Goal: Information Seeking & Learning: Learn about a topic

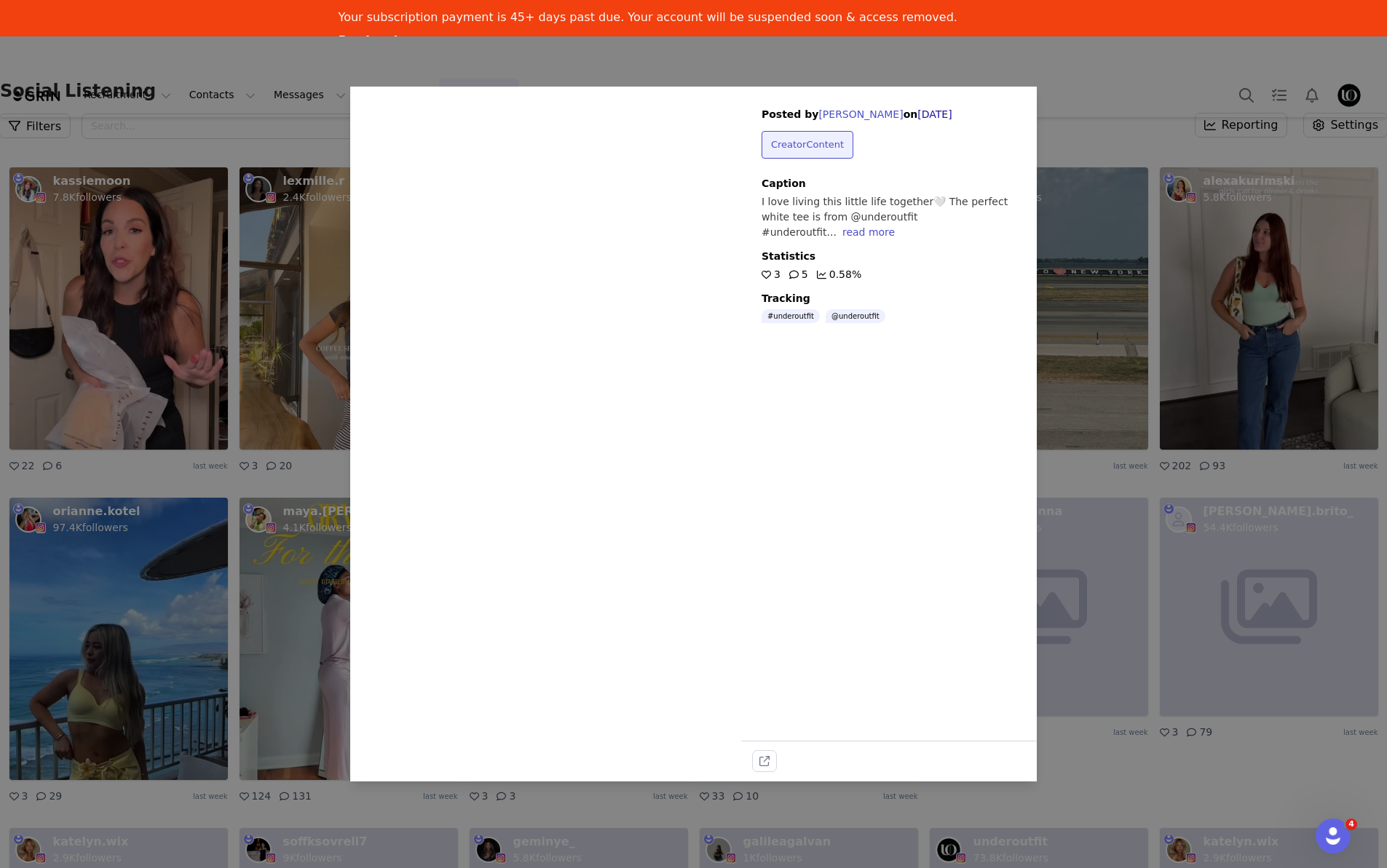
click at [1142, 86] on div "Sorry, your browser does not support videos. Posted by [PERSON_NAME] on [DATE] …" at bounding box center [693, 434] width 1387 height 868
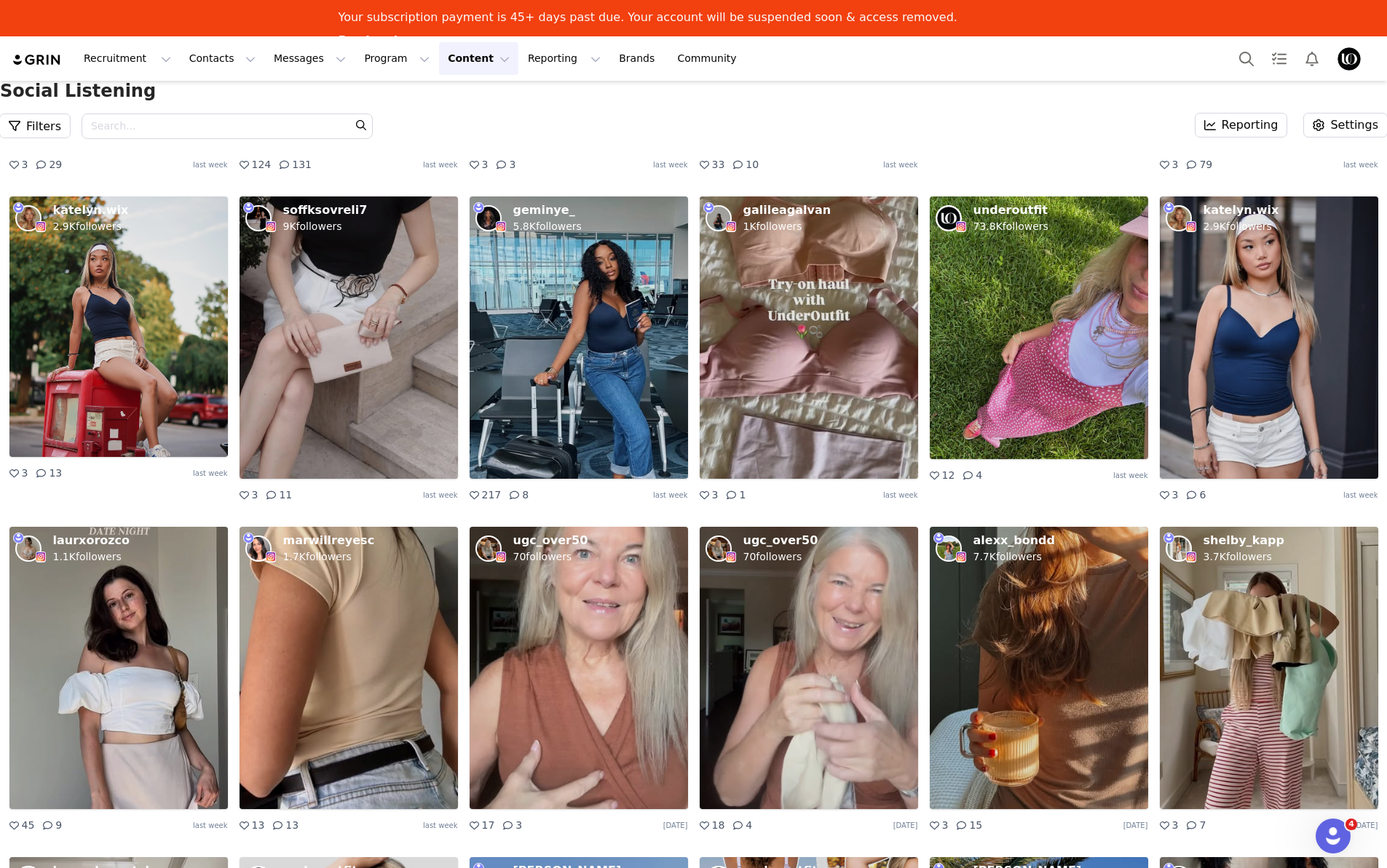
scroll to position [2347, 0]
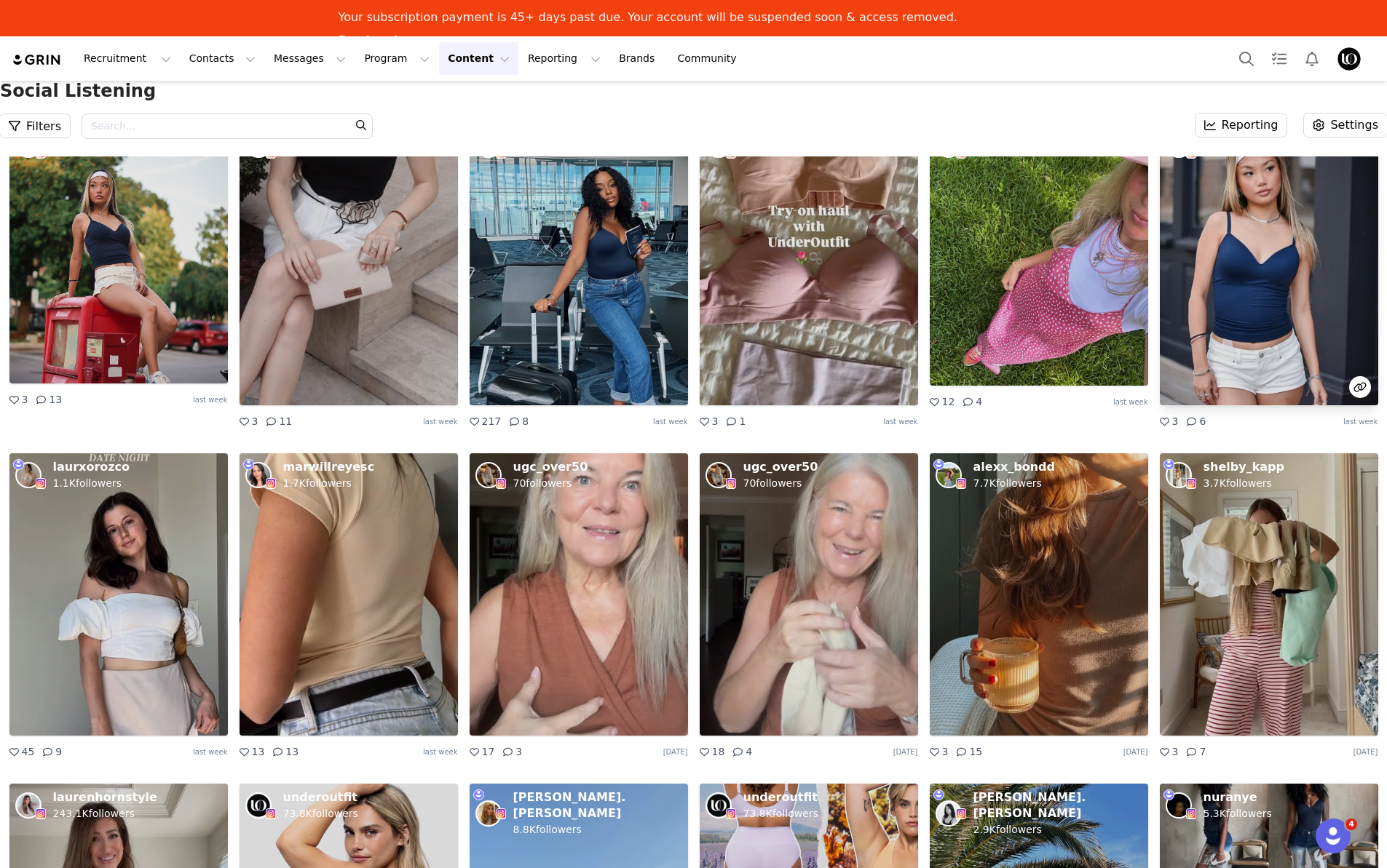
click at [1219, 272] on img at bounding box center [1269, 265] width 218 height 282
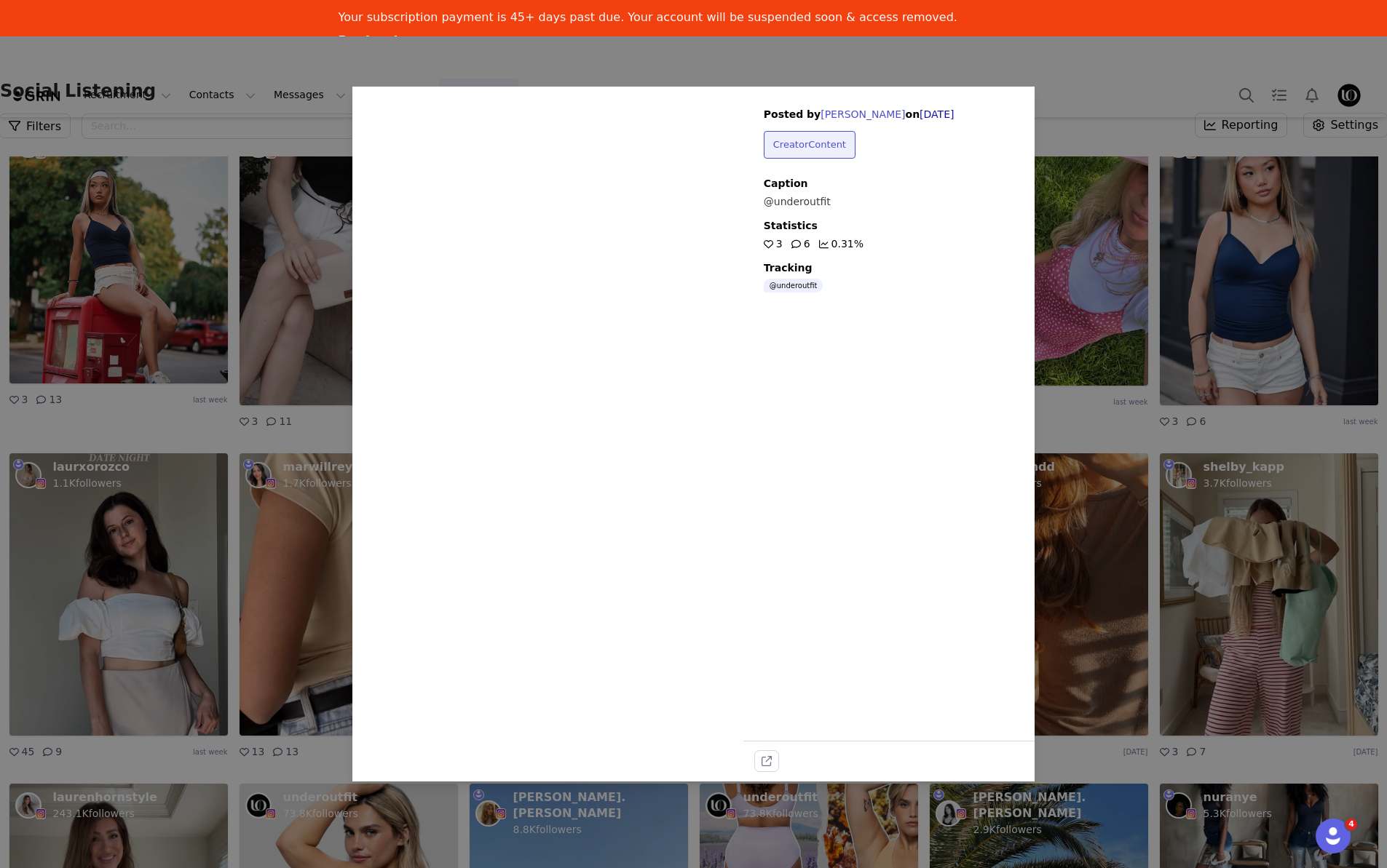
click at [540, 426] on icon at bounding box center [550, 422] width 44 height 44
click at [1041, 66] on div "Sorry, your browser does not support videos. Posted by [PERSON_NAME] on [DATE] …" at bounding box center [693, 434] width 1387 height 868
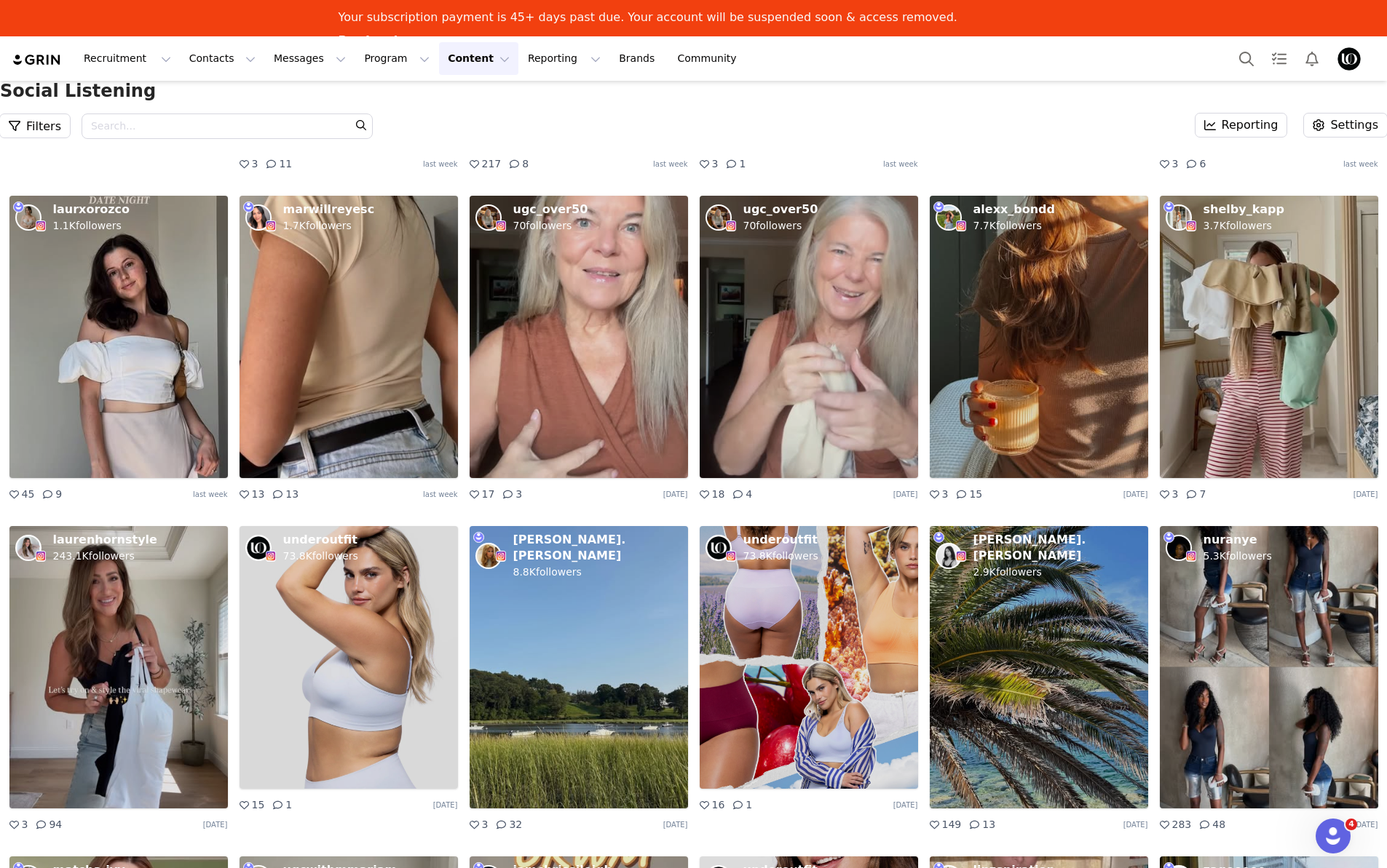
scroll to position [2601, 0]
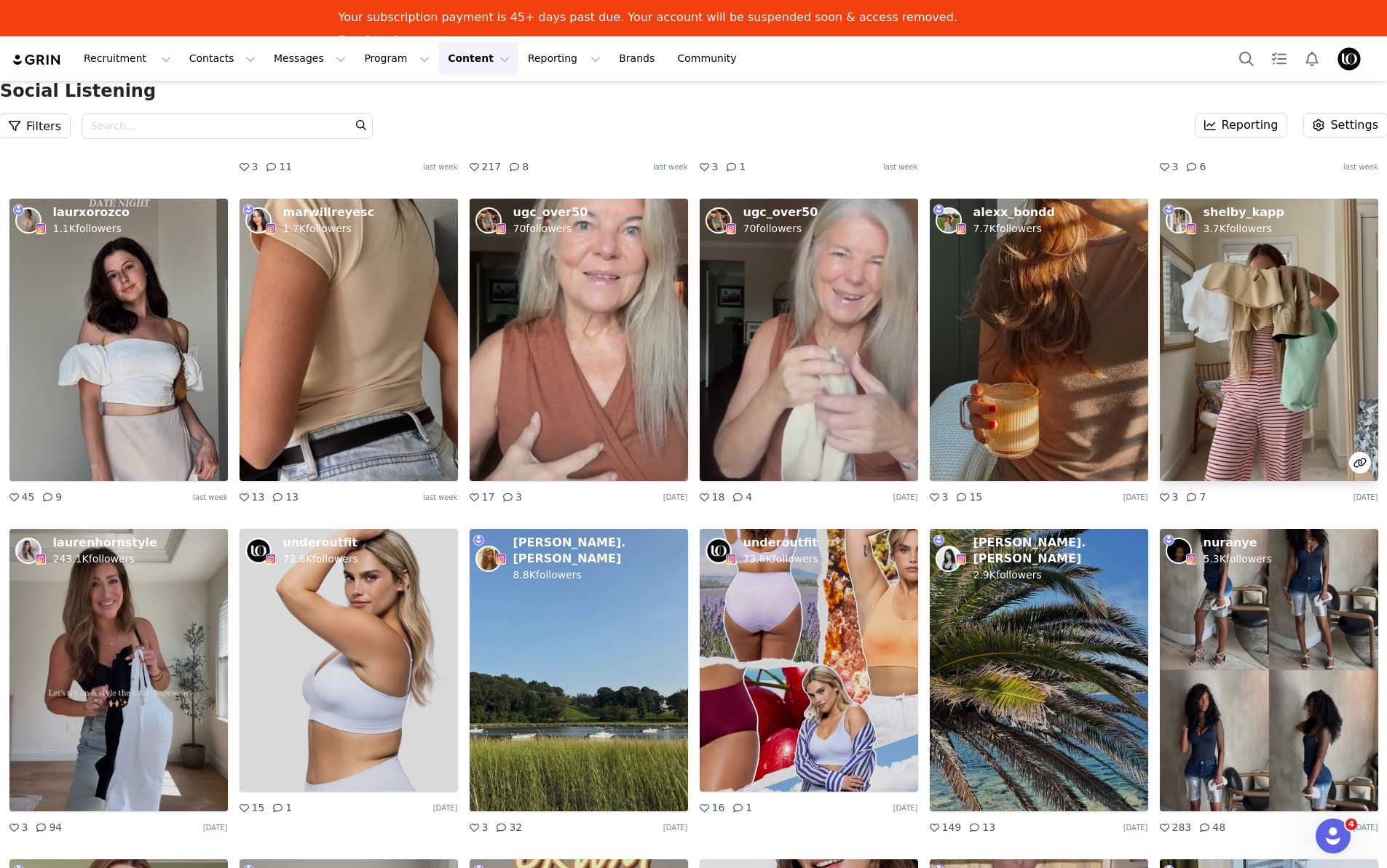
click at [1224, 329] on img at bounding box center [1269, 340] width 218 height 282
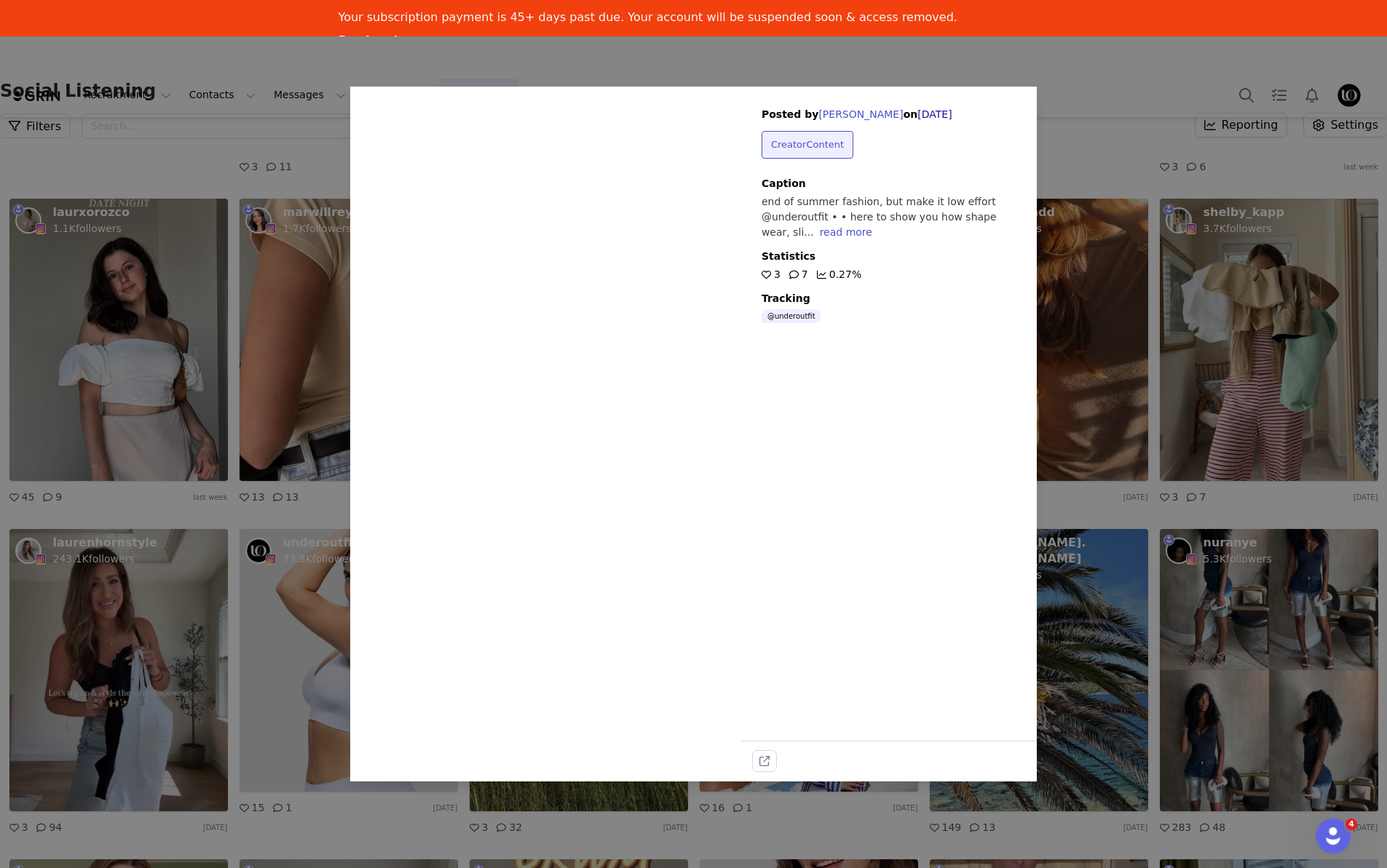
click at [549, 406] on icon at bounding box center [549, 422] width 44 height 44
click at [682, 538] on video "Sorry, your browser does not support videos." at bounding box center [545, 434] width 390 height 695
click at [1064, 103] on div "Sorry, your browser does not support videos. Posted by [PERSON_NAME] on [DATE] …" at bounding box center [693, 434] width 1387 height 868
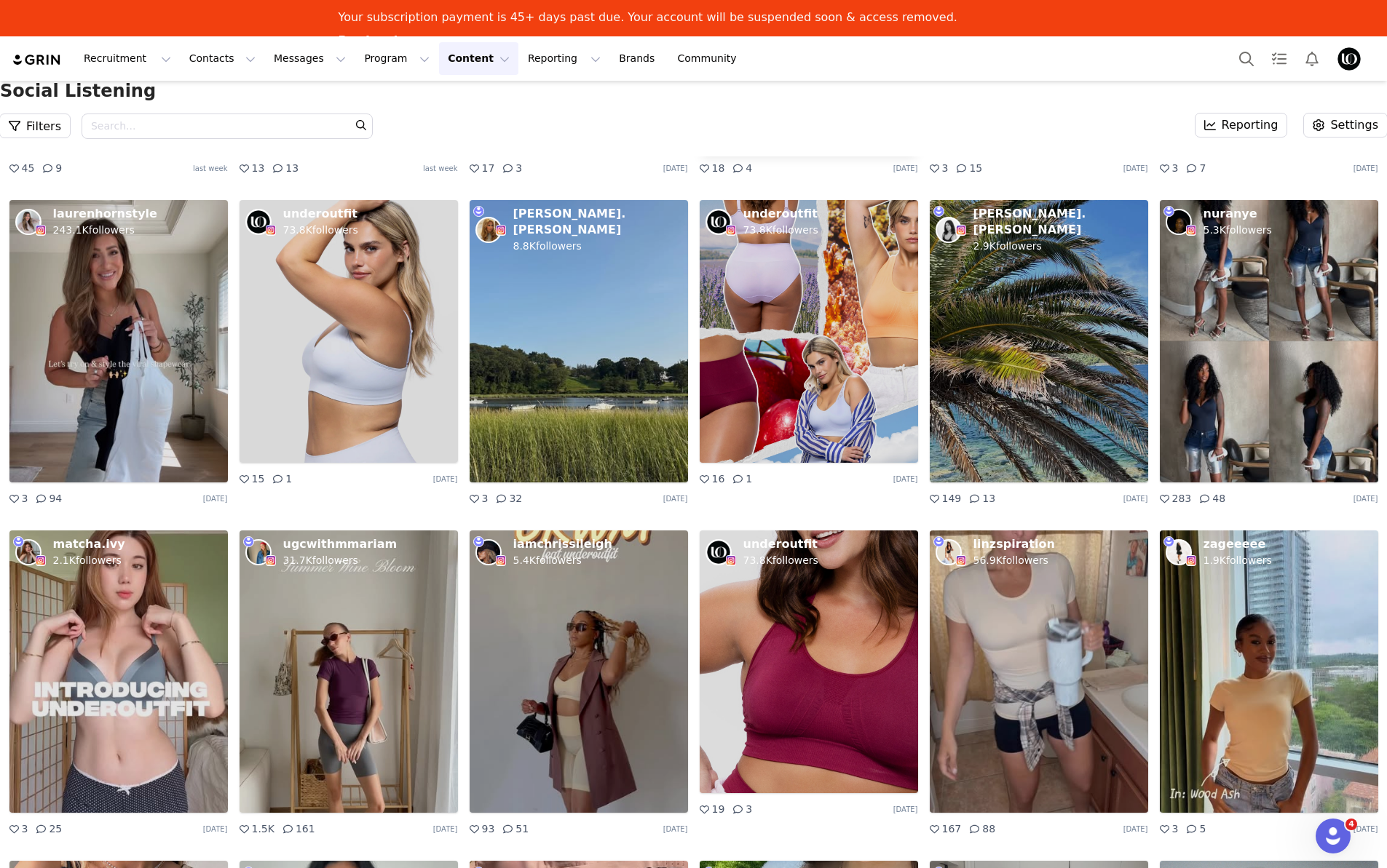
scroll to position [2931, 0]
click at [806, 355] on img at bounding box center [809, 330] width 218 height 263
